Goal: Task Accomplishment & Management: Complete application form

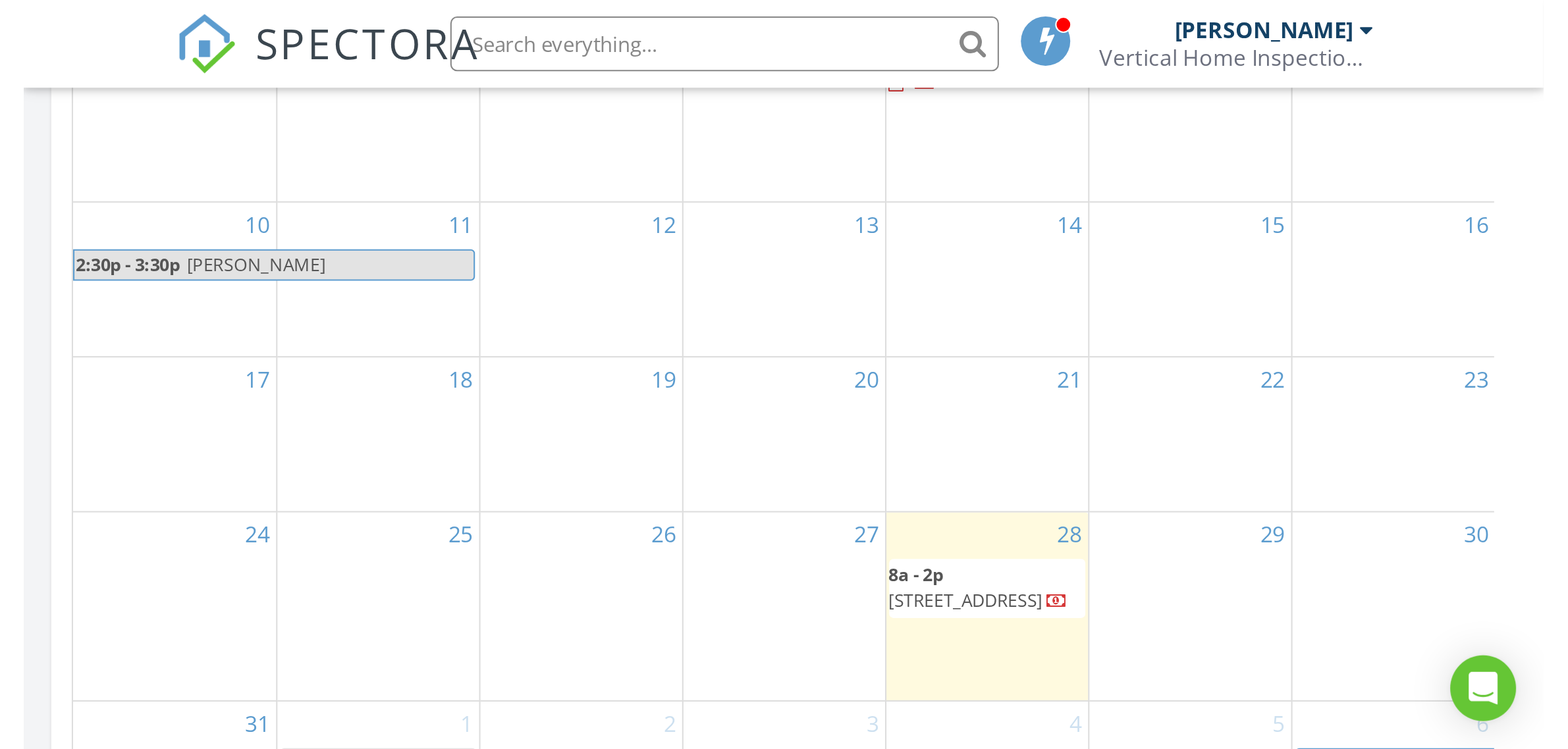
scroll to position [1223, 1593]
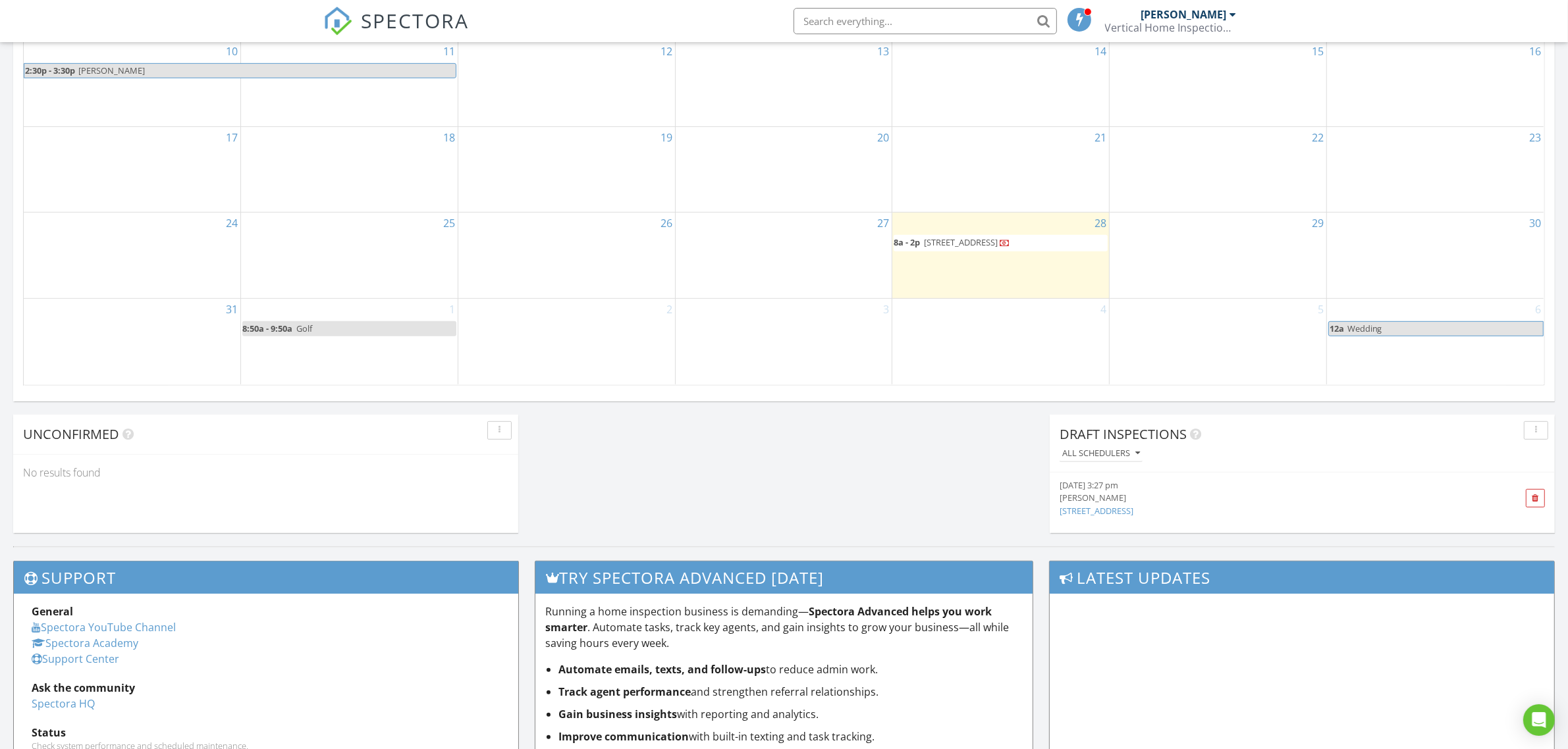
click at [925, 510] on link "4559 Painted Wagon Wy, Wickenburg, AZ" at bounding box center [1096, 511] width 74 height 12
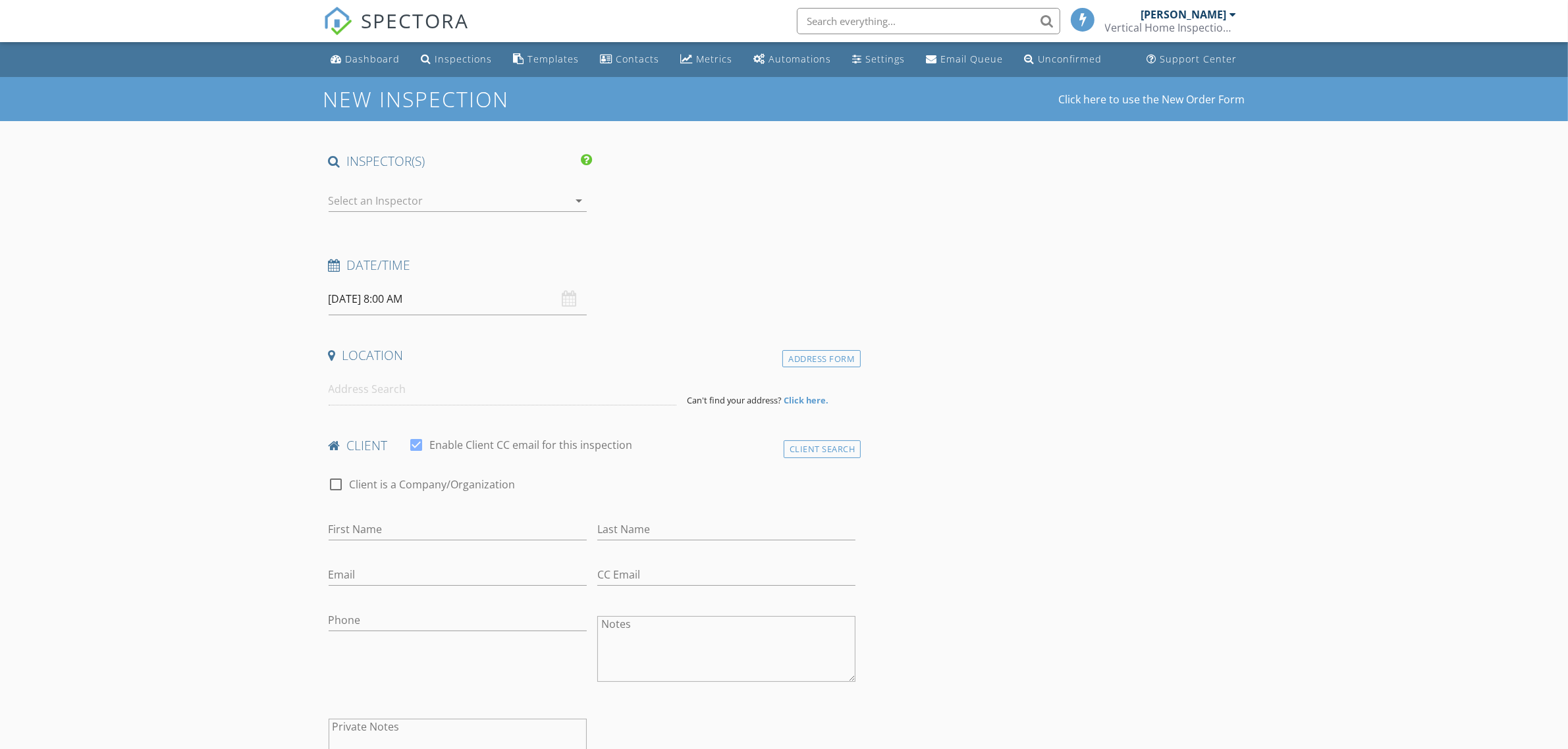
type input "[PERSON_NAME]"
type textarea "[PERSON_NAME] & [PERSON_NAME]"
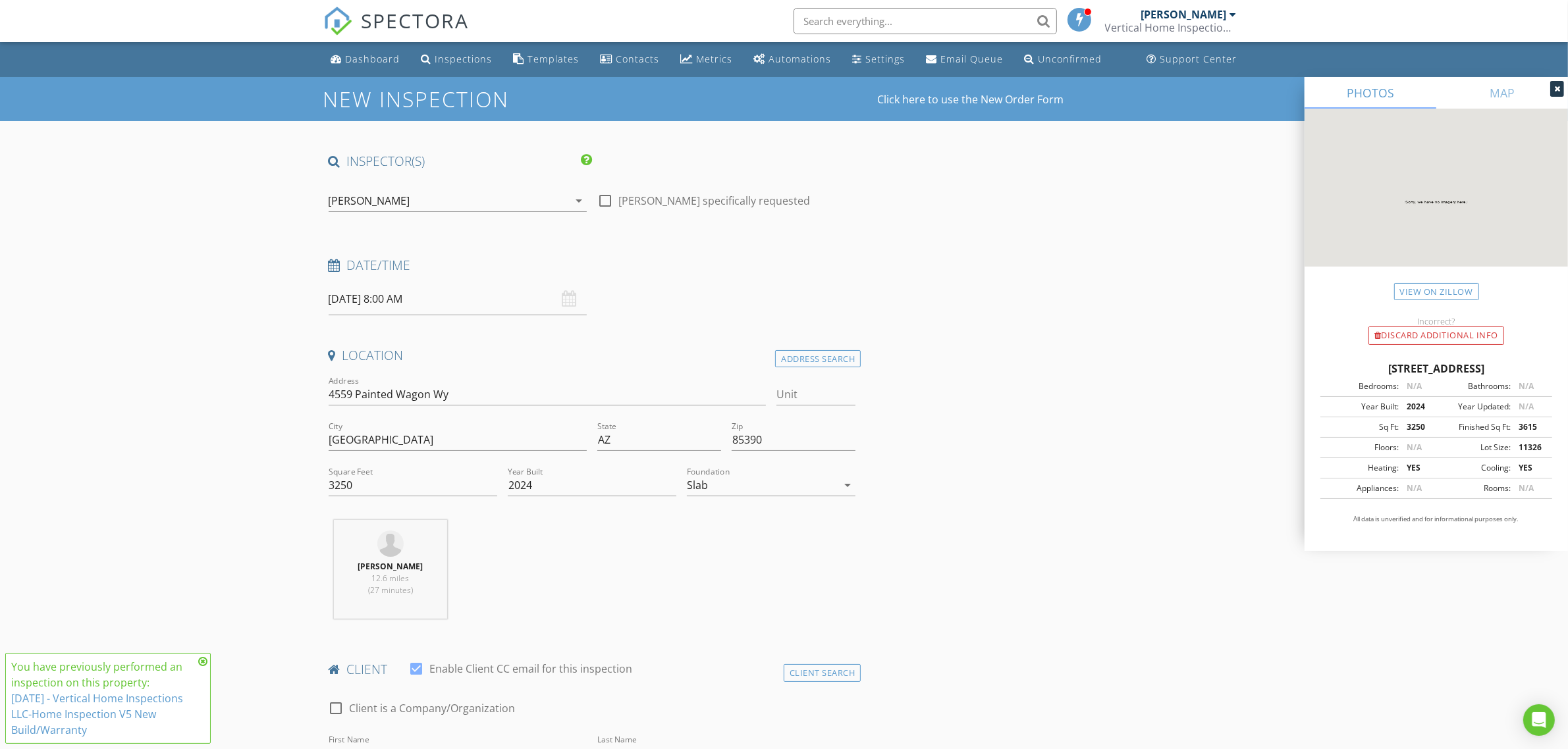
click at [570, 296] on div "08/29/2025 8:00 AM" at bounding box center [457, 299] width 258 height 32
click at [354, 304] on input "08/29/2025 8:00 AM" at bounding box center [457, 299] width 258 height 32
select select "8"
type input "09/04/2025 8:00 AM"
type input "05"
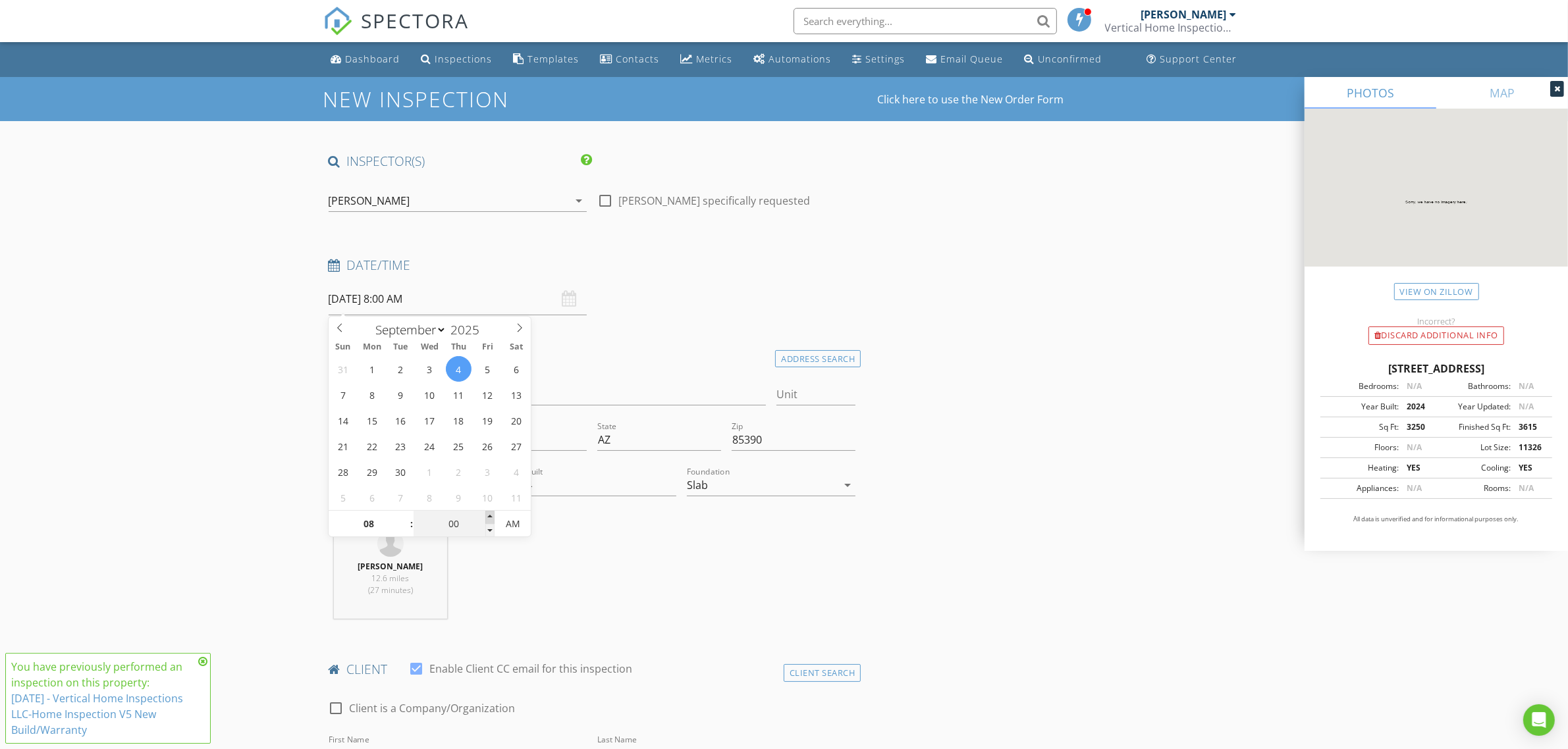
type input "09/04/2025 8:05 AM"
click at [489, 516] on span at bounding box center [490, 517] width 10 height 13
type input "10"
type input "09/04/2025 8:10 AM"
click at [489, 516] on span at bounding box center [490, 517] width 10 height 13
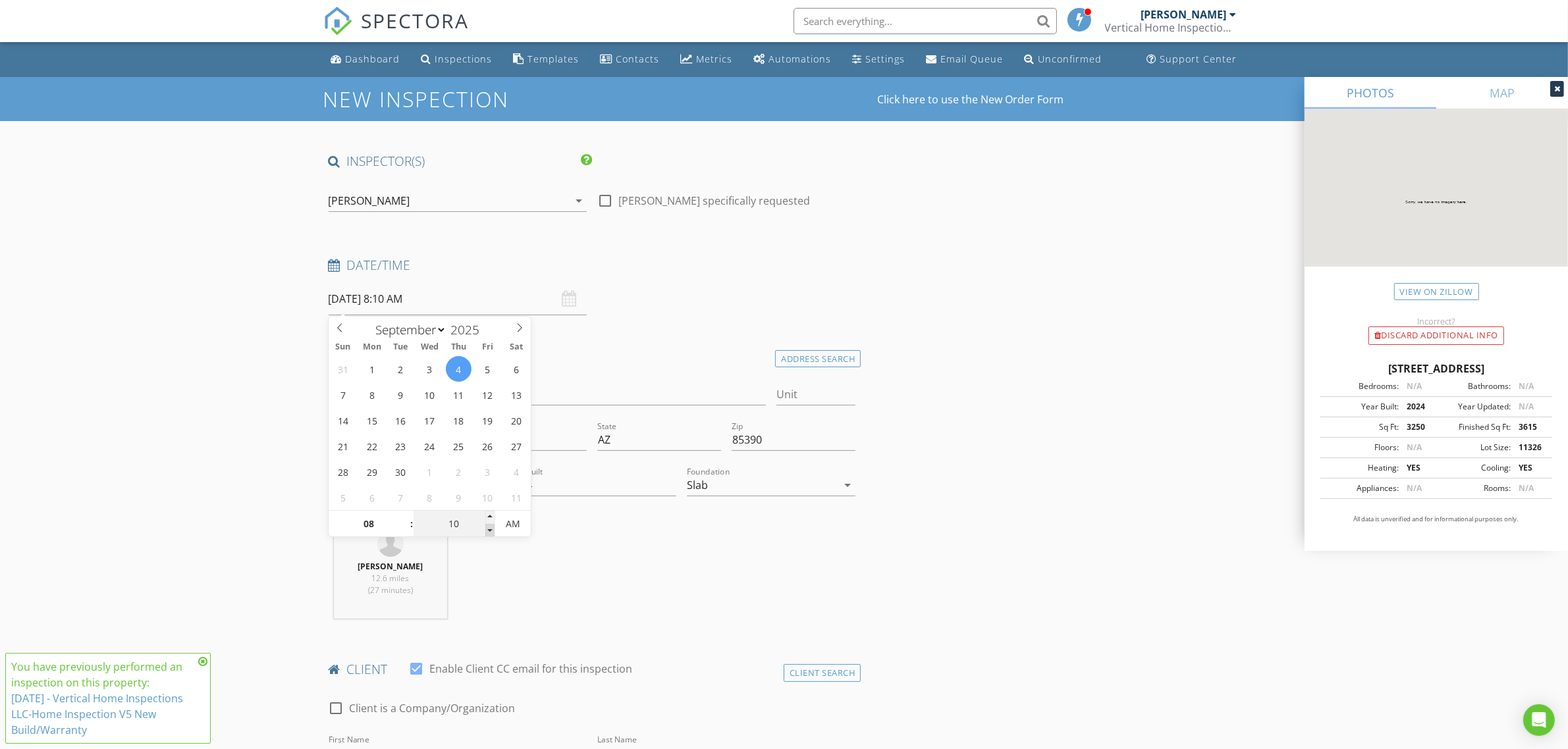
type input "05"
type input "09/04/2025 8:05 AM"
click at [488, 529] on span at bounding box center [490, 530] width 10 height 13
type input "00"
type input "09/04/2025 8:00 AM"
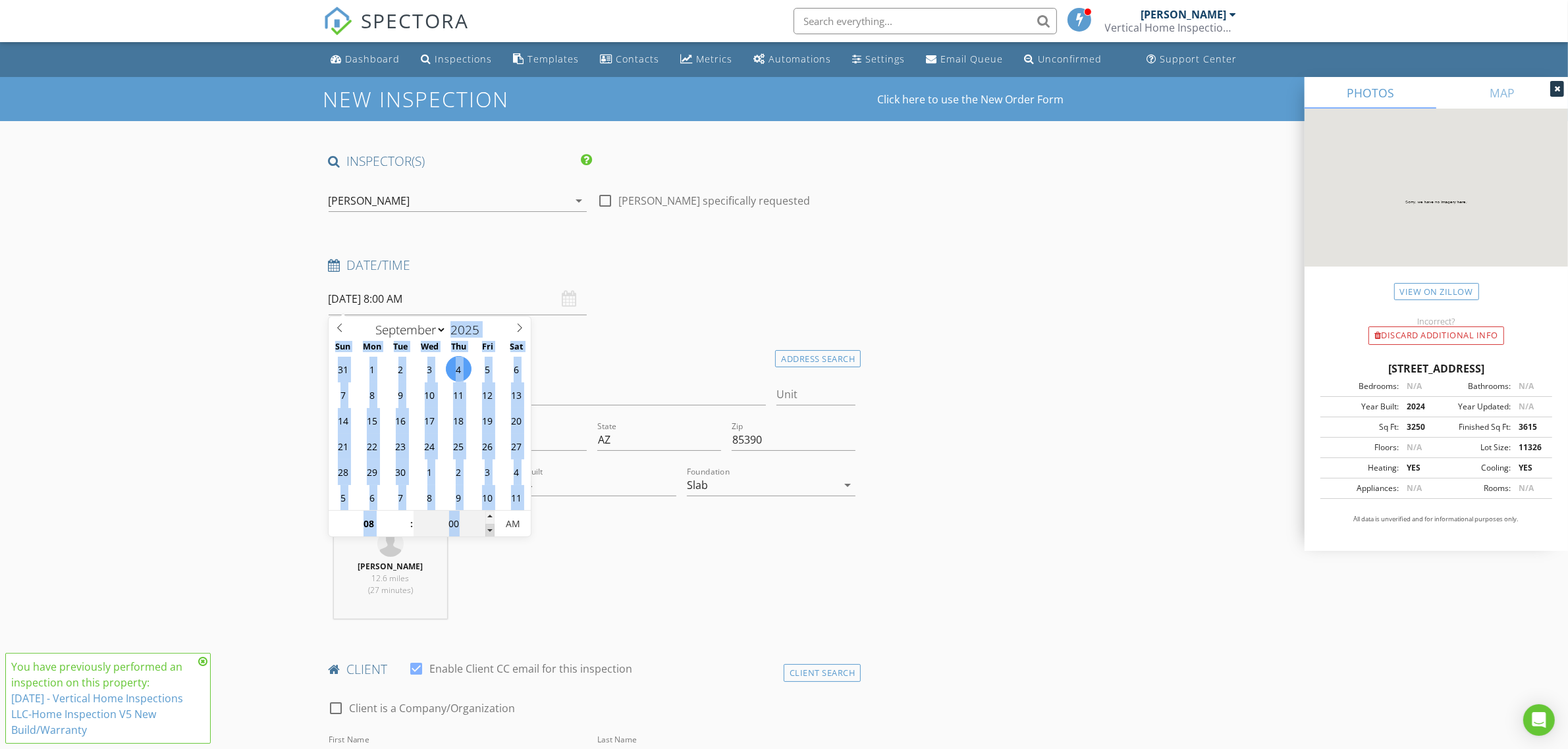
click at [488, 529] on span at bounding box center [490, 530] width 10 height 13
type input "09"
type input "09/04/2025 9:00 AM"
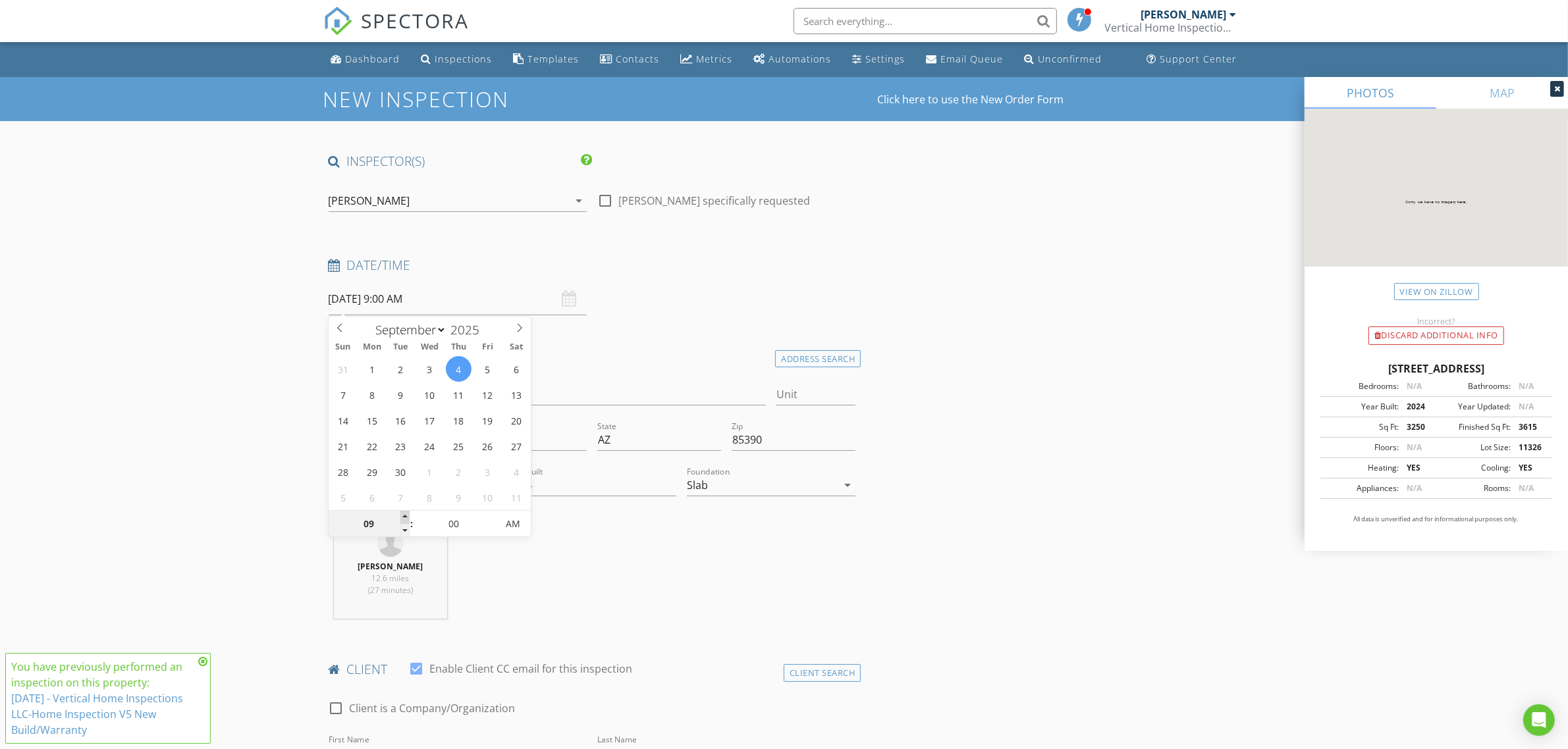
click at [402, 517] on span at bounding box center [405, 517] width 10 height 13
type input "10"
type input "09/04/2025 10:00 AM"
click at [403, 517] on span at bounding box center [405, 517] width 10 height 13
type input "11"
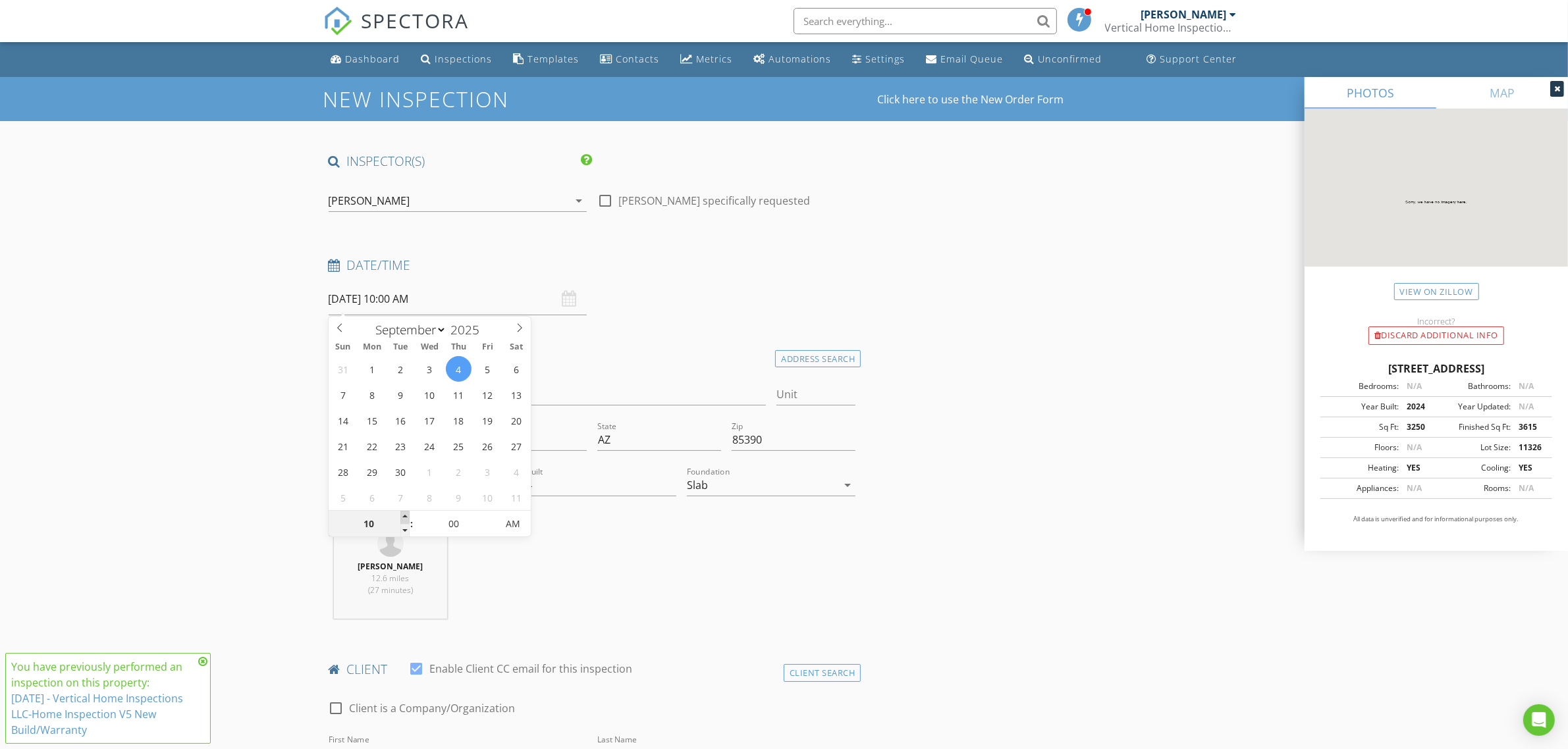
type input "[DATE] 11:00 AM"
click at [403, 516] on span at bounding box center [405, 517] width 10 height 13
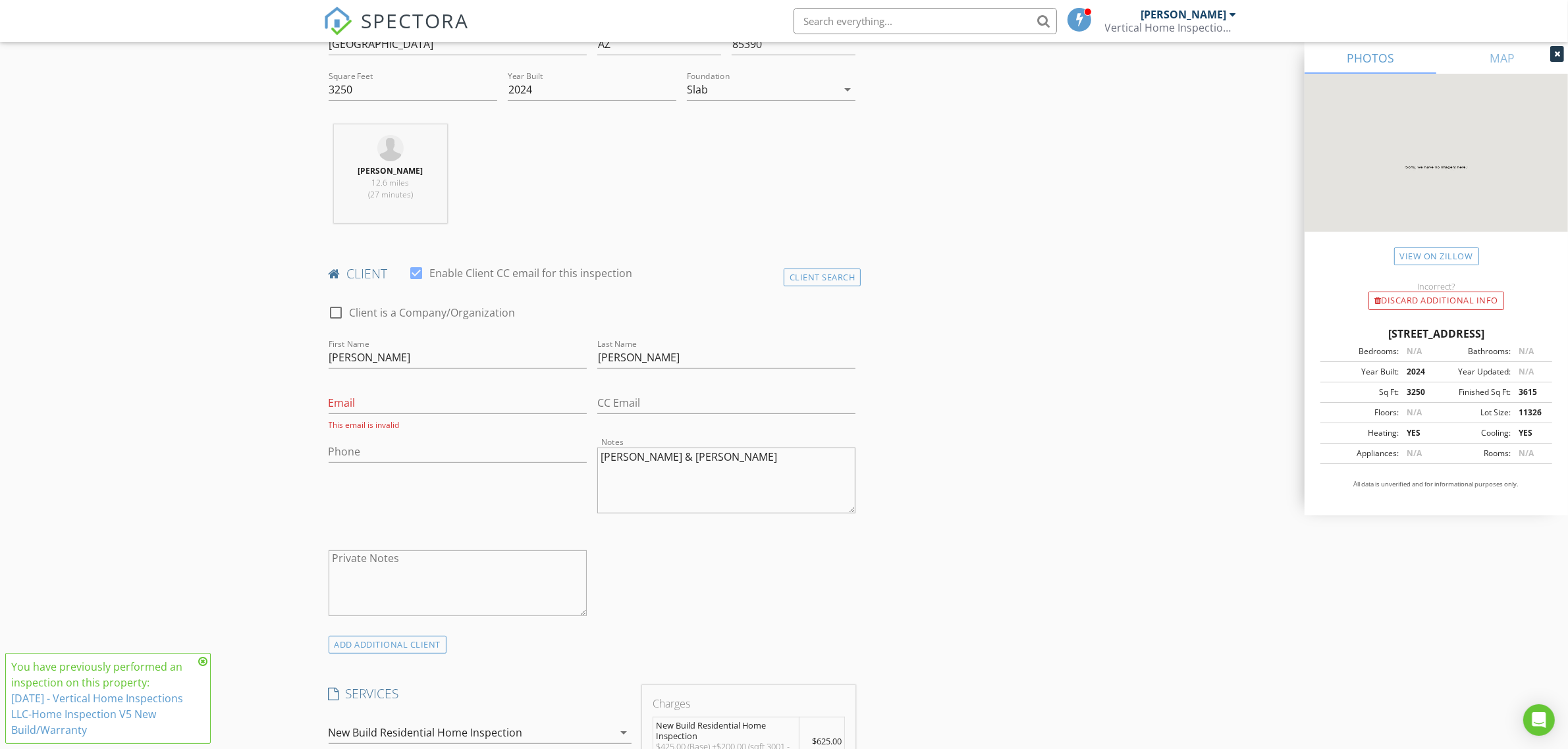
scroll to position [548, 0]
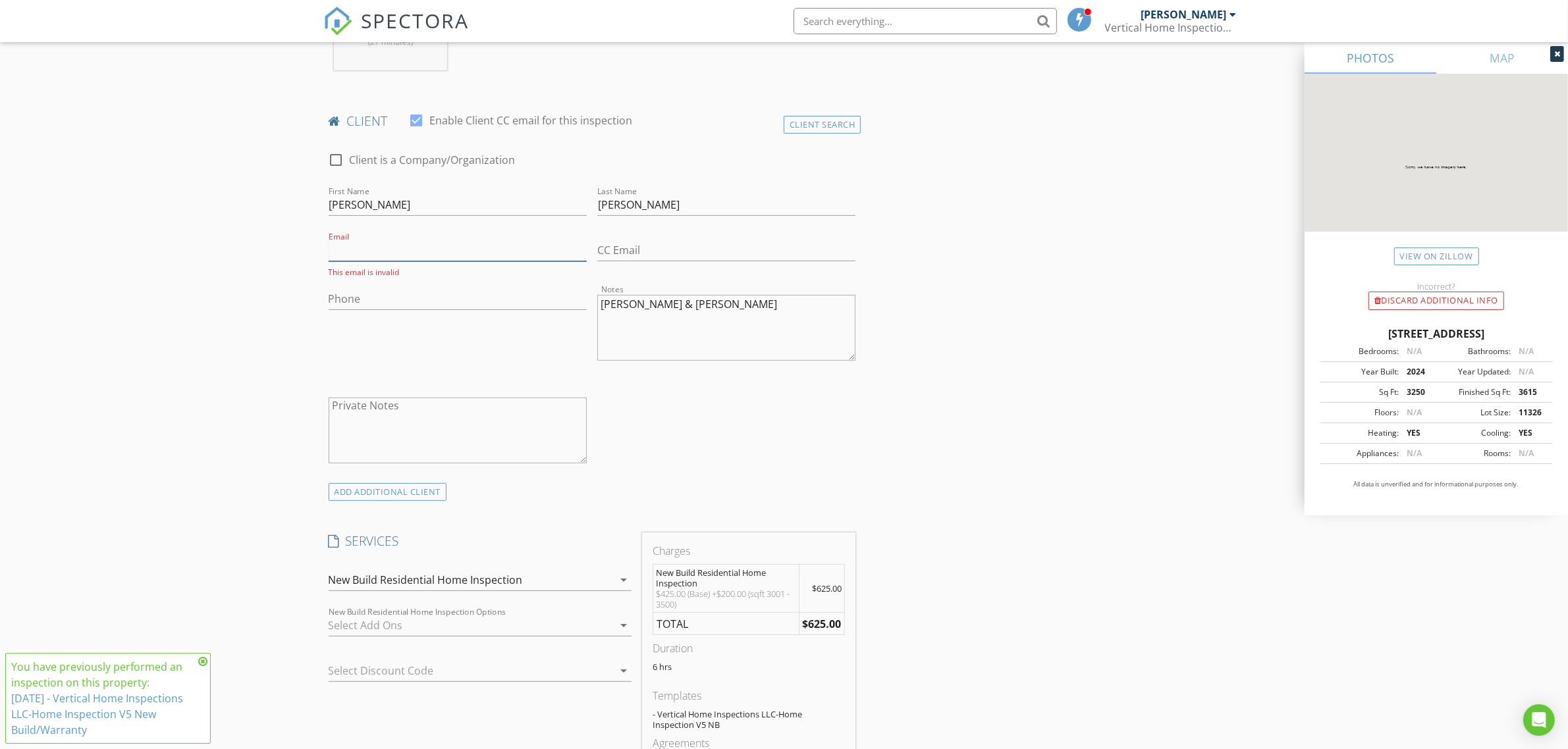
click at [393, 253] on input "Email" at bounding box center [457, 250] width 258 height 22
type input "[EMAIL_ADDRESS][DOMAIN_NAME]"
click at [387, 296] on input "Phone" at bounding box center [457, 299] width 258 height 22
type input "[PHONE_NUMBER]"
click at [662, 439] on div "check_box_outline_blank Client is a Company/Organization First Name Steve Last …" at bounding box center [591, 309] width 538 height 341
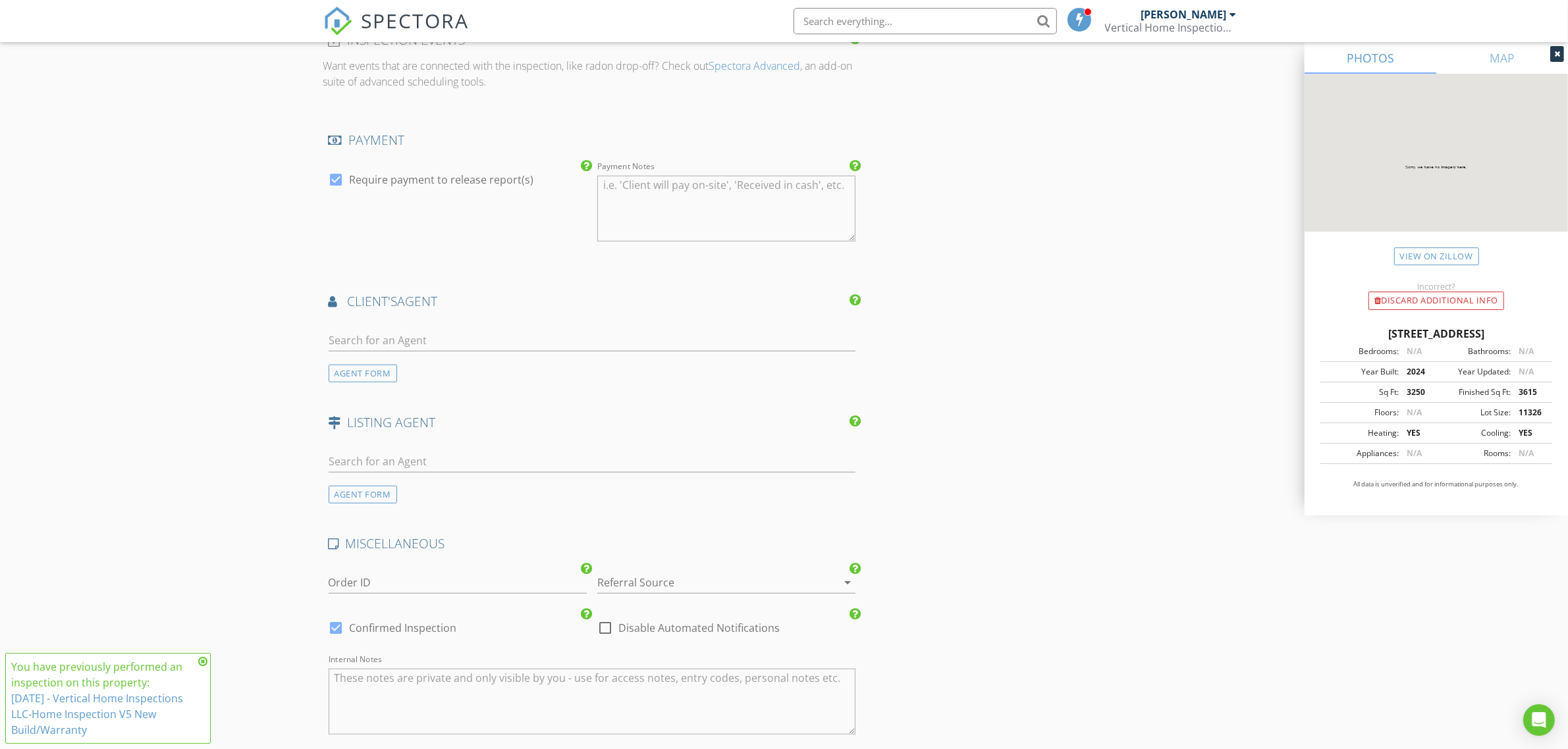
scroll to position [1590, 0]
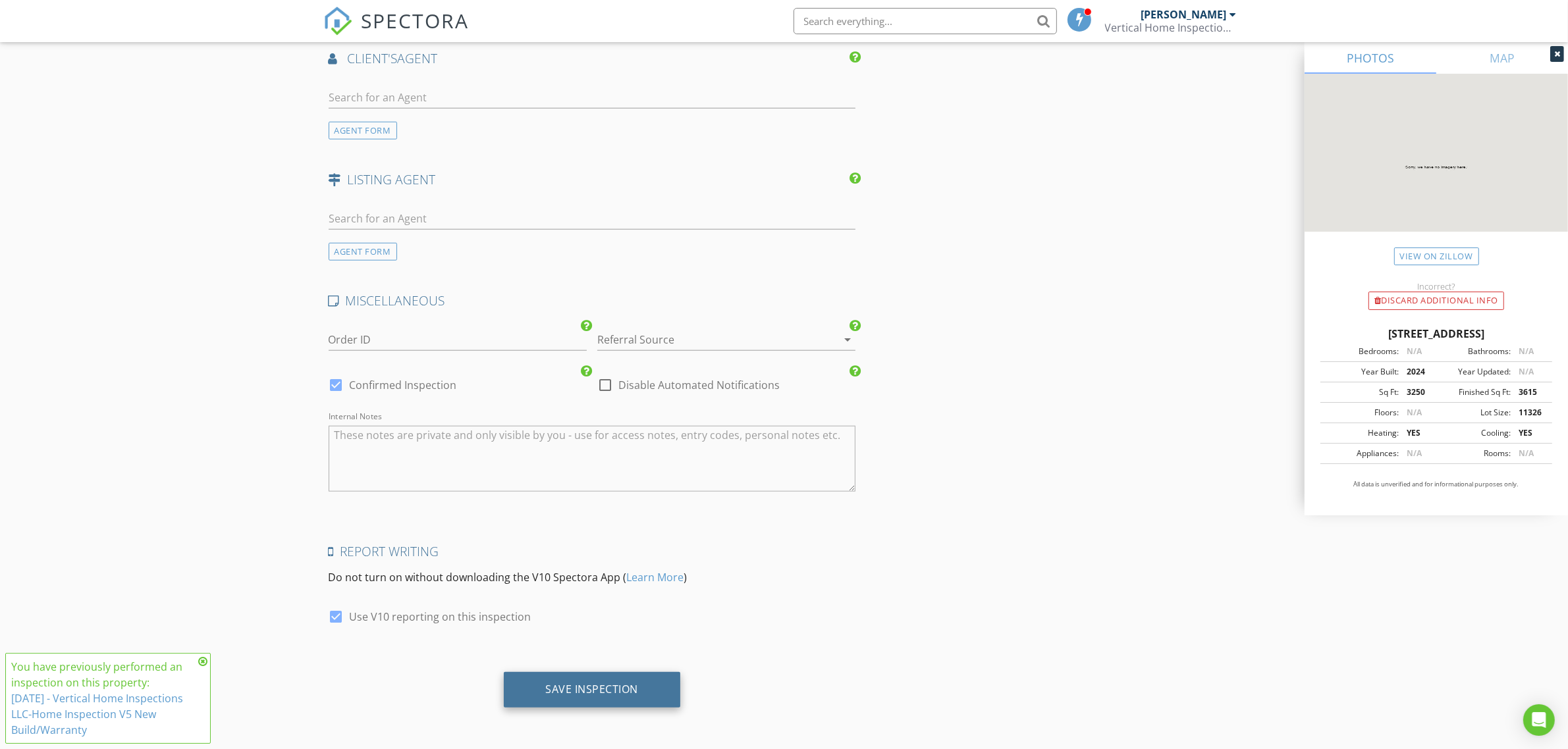
click at [579, 692] on div "Save Inspection" at bounding box center [592, 688] width 93 height 13
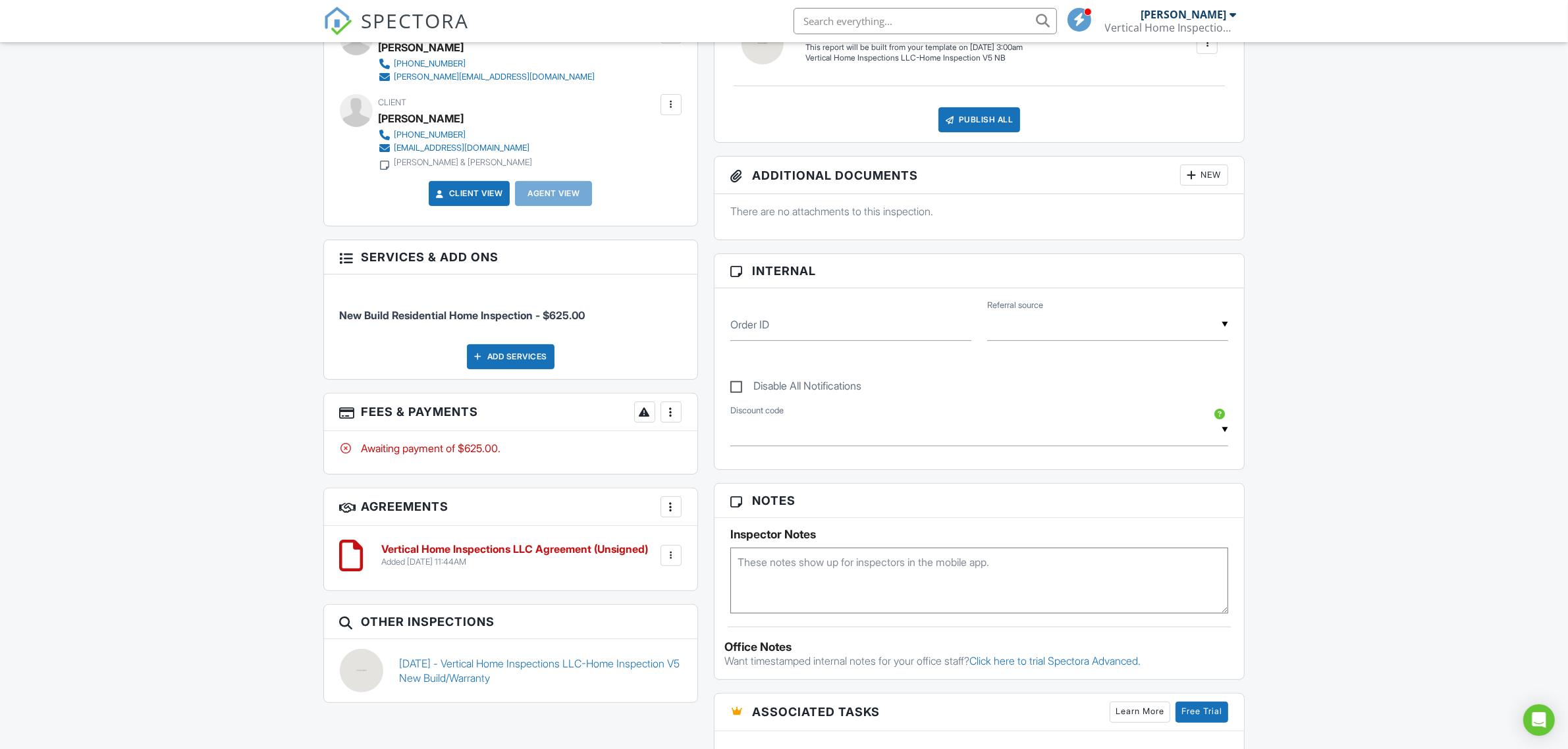
click at [252, 531] on div "Dashboard Inspections Templates Contacts Metrics Automations Settings Email Que…" at bounding box center [784, 500] width 1568 height 1739
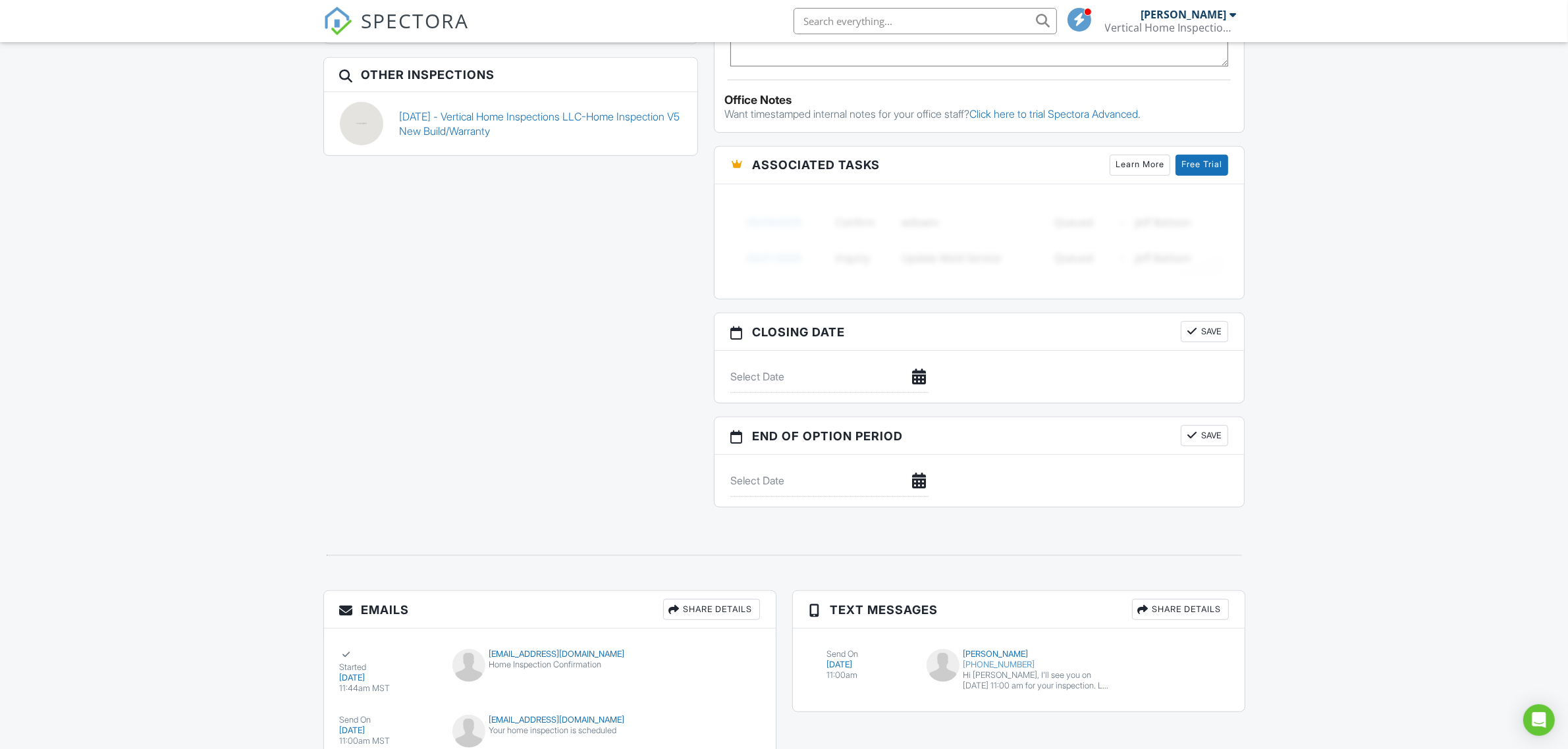
scroll to position [1040, 0]
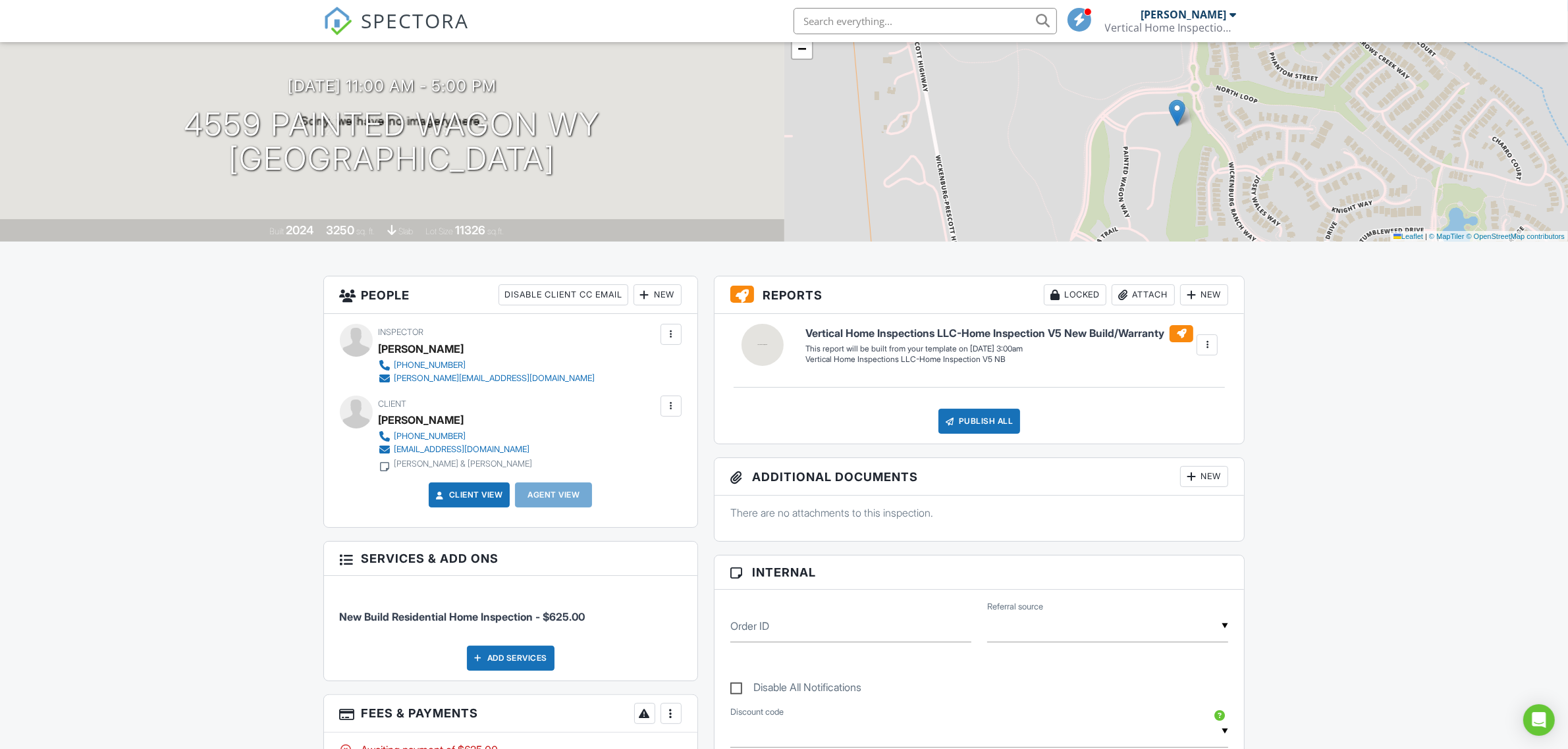
scroll to position [0, 0]
